Goal: Navigation & Orientation: Find specific page/section

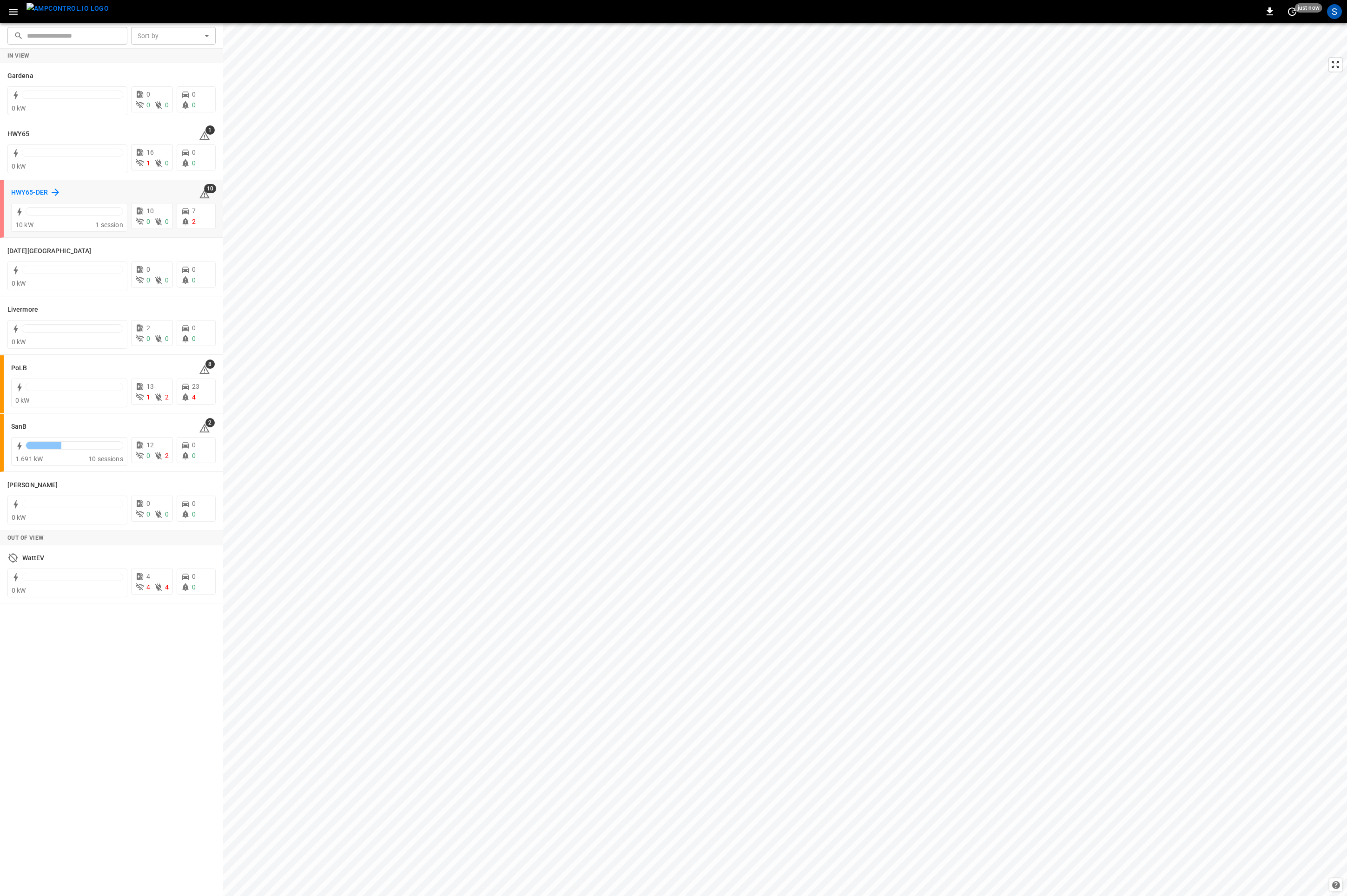
click at [29, 193] on h6 "HWY65-DER" at bounding box center [29, 193] width 37 height 10
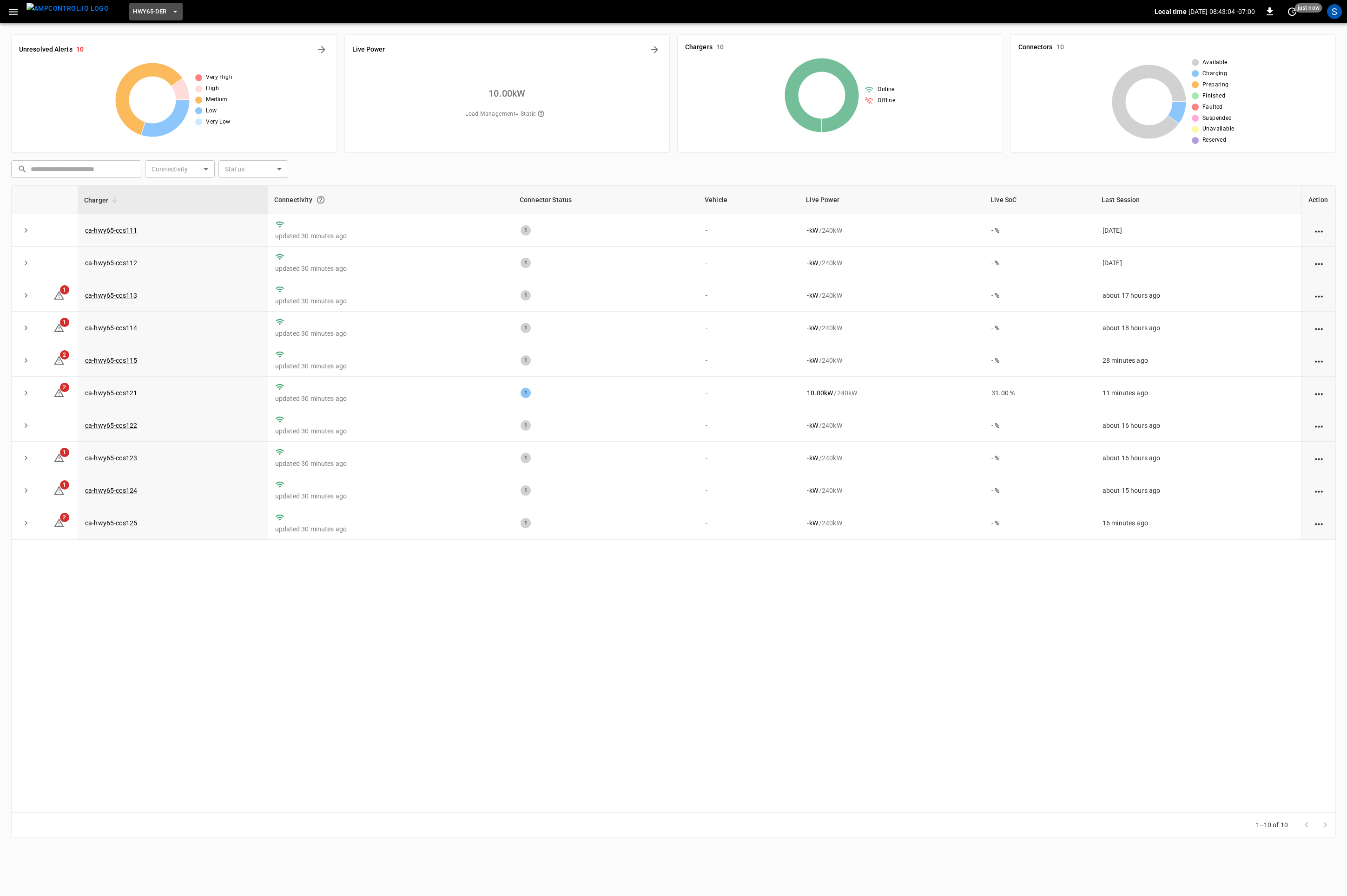
click at [171, 9] on icon "button" at bounding box center [175, 12] width 9 height 9
click at [238, 60] on icon "copy" at bounding box center [239, 60] width 6 height 6
